Goal: Transaction & Acquisition: Obtain resource

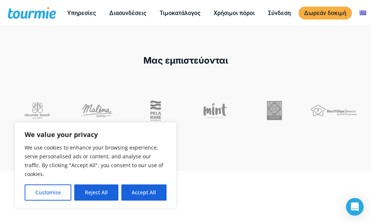
scroll to position [258, 0]
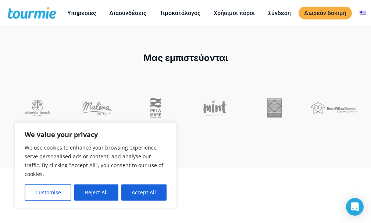
click at [134, 191] on button "Accept All" at bounding box center [143, 193] width 45 height 16
checkbox input "true"
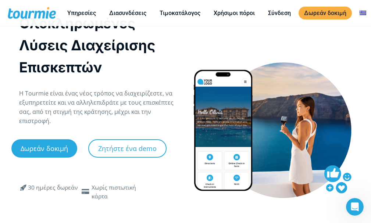
scroll to position [0, 0]
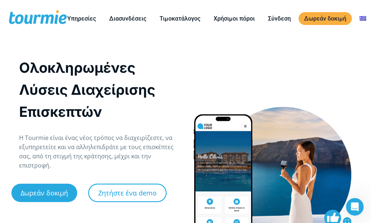
click at [113, 194] on link "Ζητήστε ένα demo" at bounding box center [127, 193] width 78 height 18
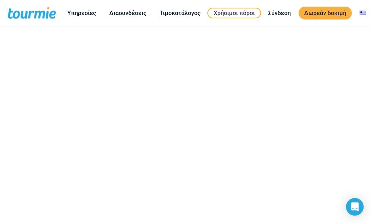
scroll to position [147, 0]
